Goal: Check status: Check status

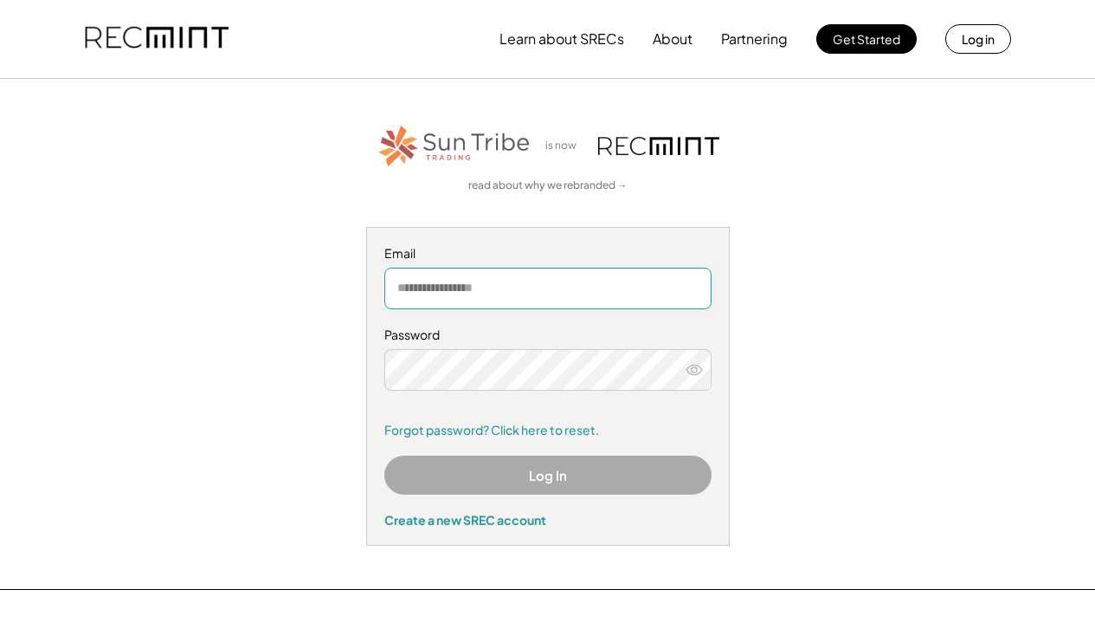
type input "**********"
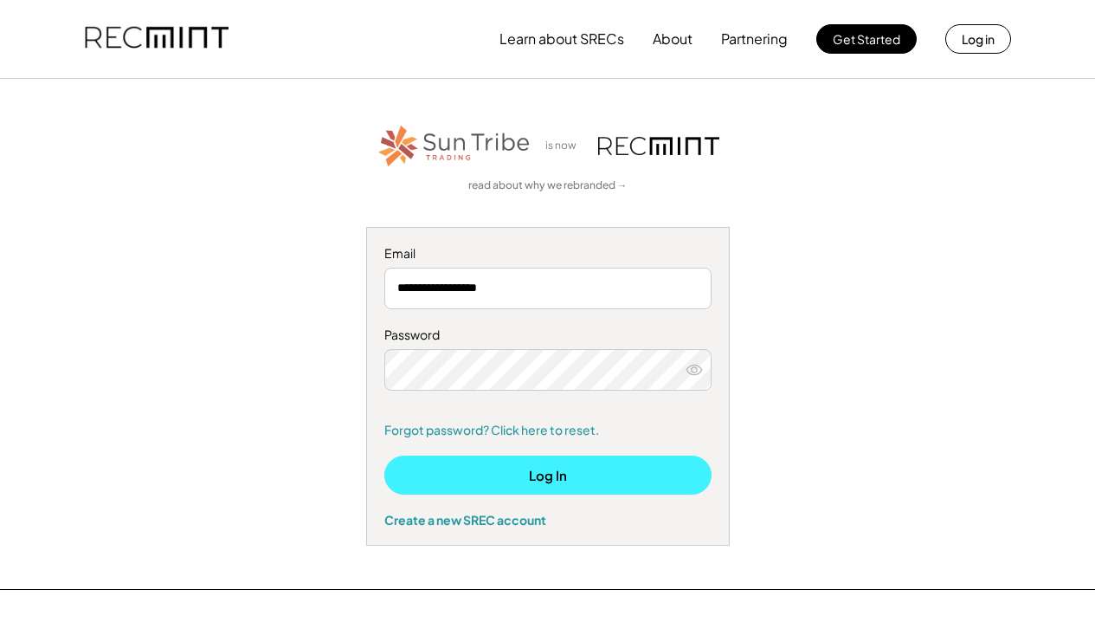
click at [561, 470] on button "Log In" at bounding box center [547, 475] width 327 height 39
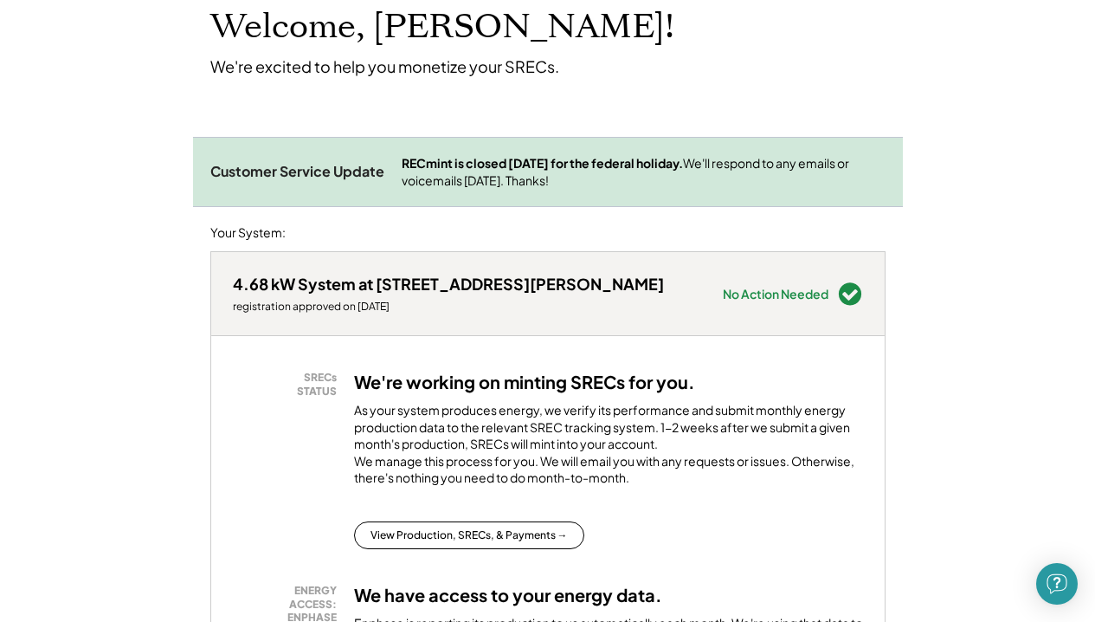
scroll to position [196, 0]
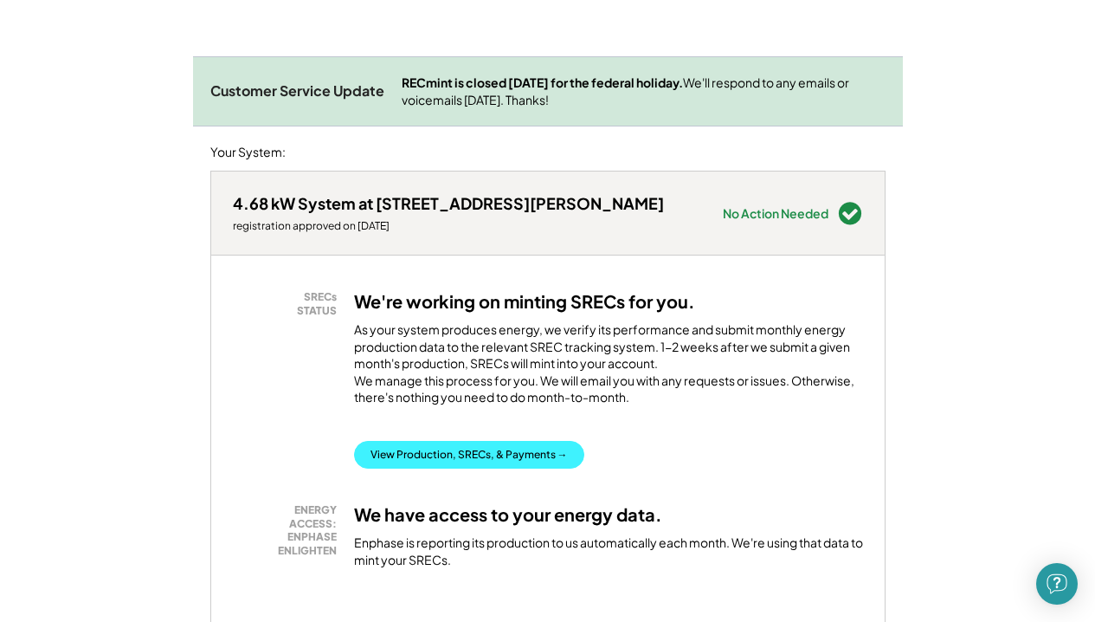
click at [483, 456] on button "View Production, SRECs, & Payments →" at bounding box center [469, 455] width 230 height 28
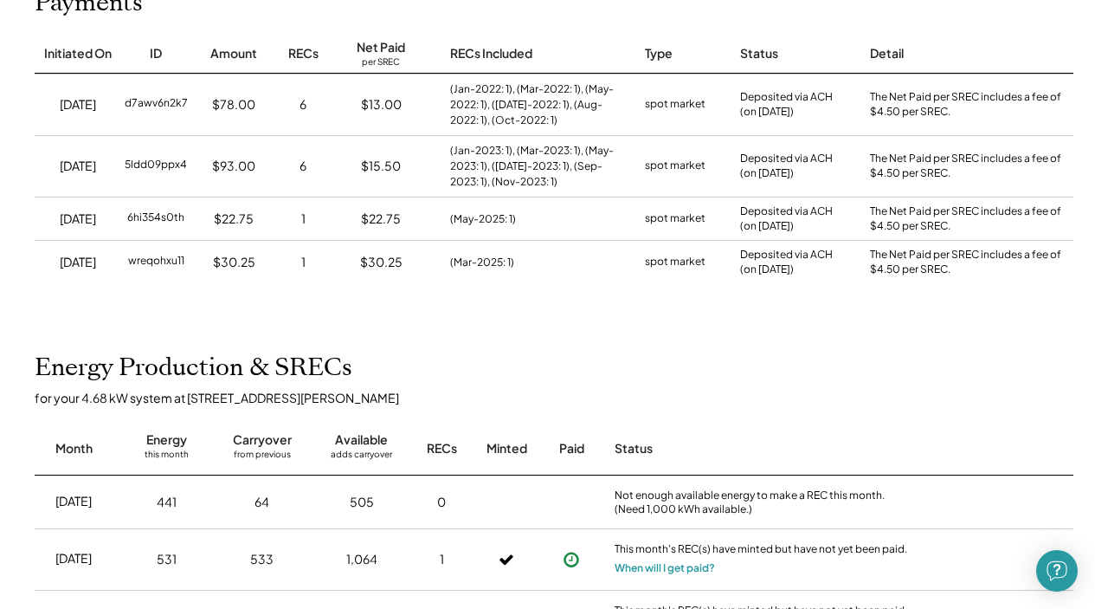
scroll to position [158, 0]
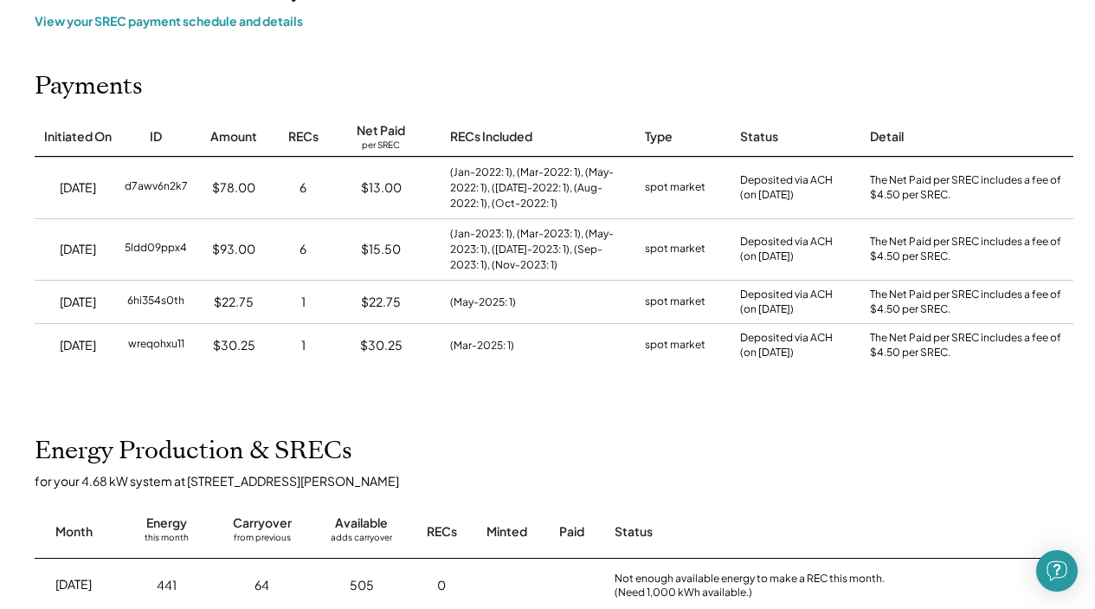
click at [244, 188] on div "$78.00" at bounding box center [233, 187] width 43 height 17
copy div "78.00"
click at [223, 249] on div "$93.00" at bounding box center [233, 249] width 43 height 17
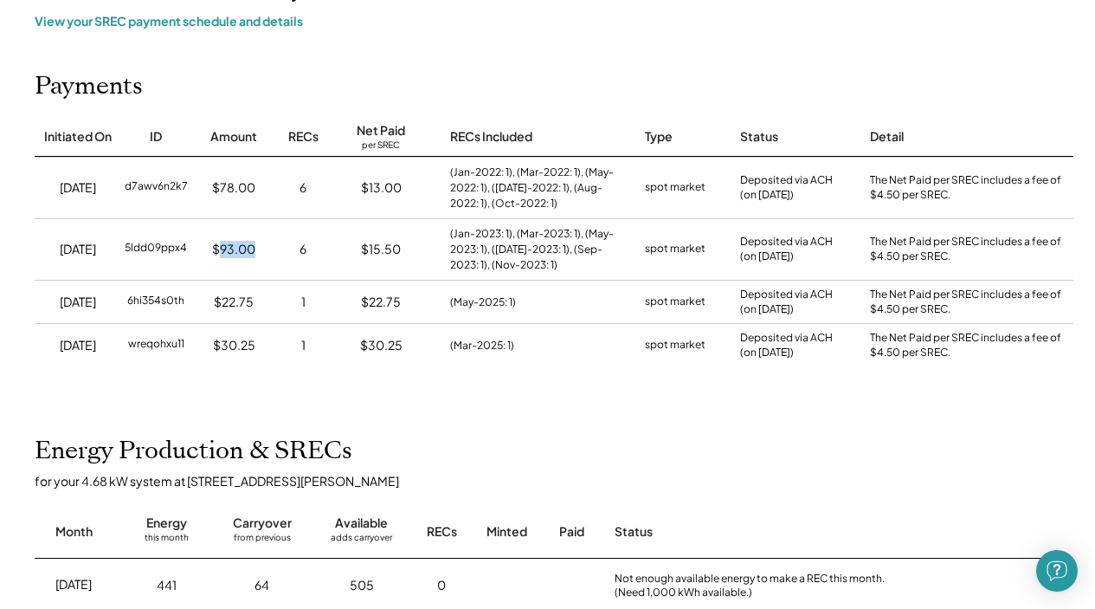
copy div "93.00"
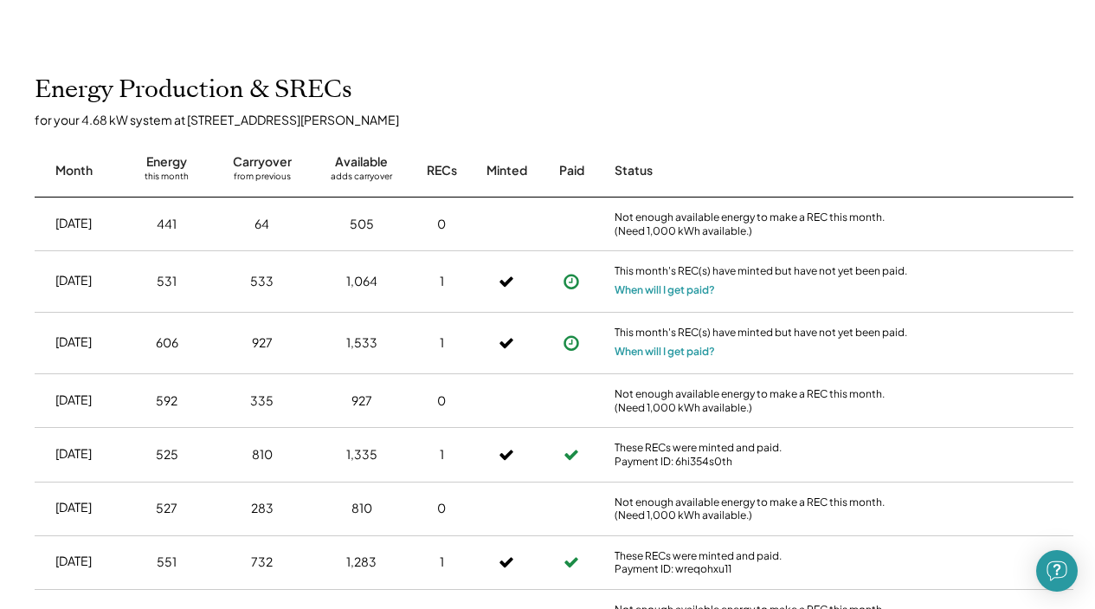
scroll to position [0, 0]
